Goal: Communication & Community: Answer question/provide support

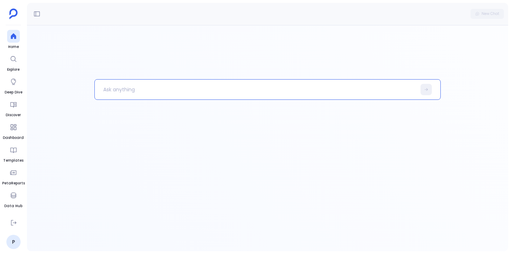
click at [44, 80] on div at bounding box center [267, 138] width 481 height 226
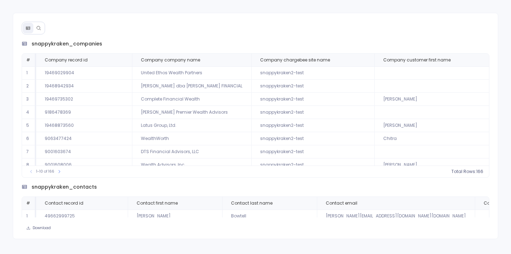
click at [38, 28] on icon at bounding box center [38, 28] width 5 height 5
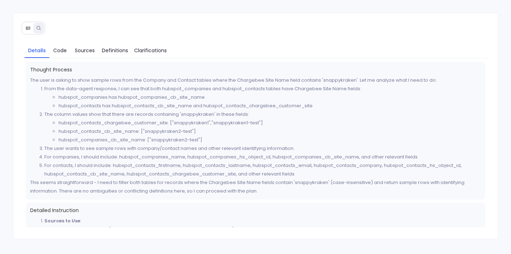
click at [28, 26] on icon at bounding box center [28, 28] width 5 height 5
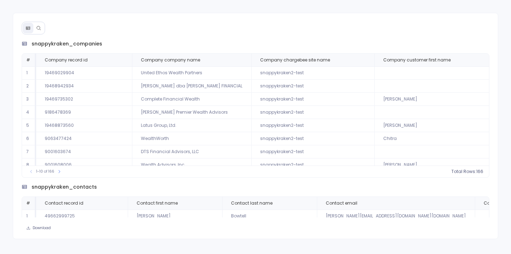
click at [41, 26] on button at bounding box center [38, 28] width 11 height 11
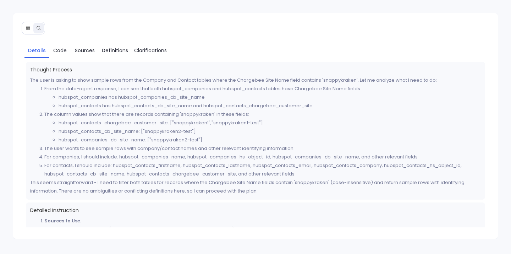
click at [28, 30] on icon at bounding box center [28, 28] width 5 height 5
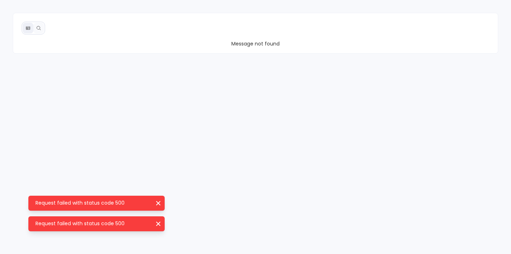
click at [157, 203] on icon "Request failed with status code 500" at bounding box center [158, 202] width 7 height 7
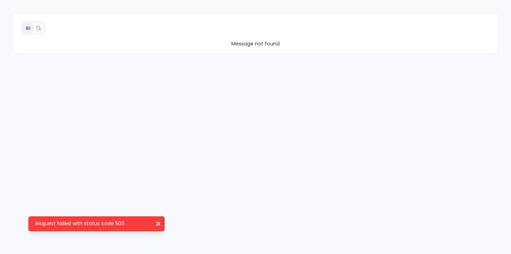
click at [157, 225] on icon "Request failed with status code 500" at bounding box center [158, 223] width 7 height 7
